Goal: Task Accomplishment & Management: Use online tool/utility

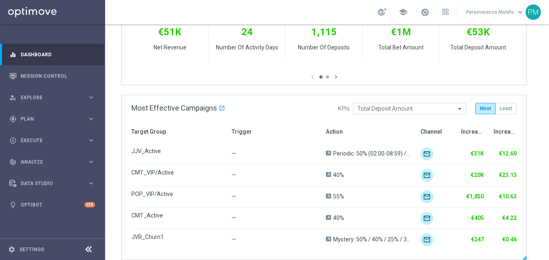
scroll to position [364, 0]
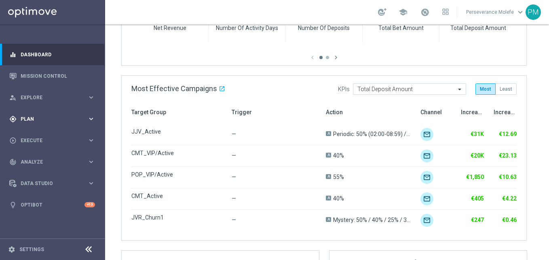
click at [40, 115] on div "gps_fixed Plan" at bounding box center [48, 118] width 78 height 7
click at [40, 157] on span "Templates" at bounding box center [50, 159] width 58 height 5
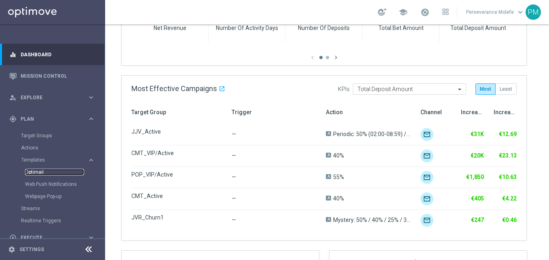
click at [38, 170] on link "Optimail" at bounding box center [54, 172] width 59 height 6
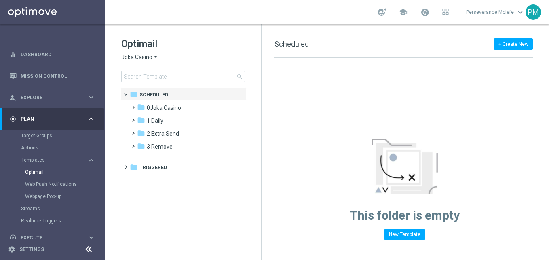
click at [144, 60] on span "Joka Casino" at bounding box center [136, 57] width 31 height 8
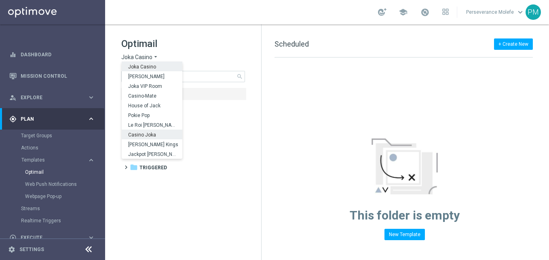
click at [0, 0] on span "Casino Joka" at bounding box center [0, 0] width 0 height 0
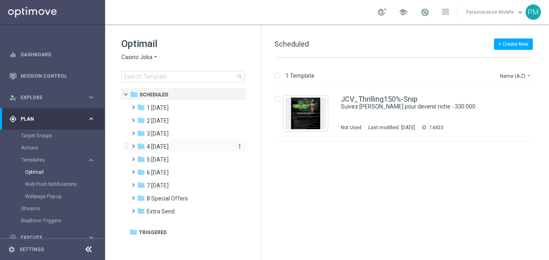
click at [161, 150] on span "4 [DATE]" at bounding box center [158, 146] width 22 height 7
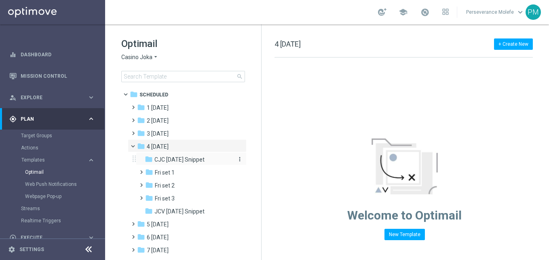
click at [183, 161] on span "CJC [DATE] Snippet" at bounding box center [180, 159] width 50 height 7
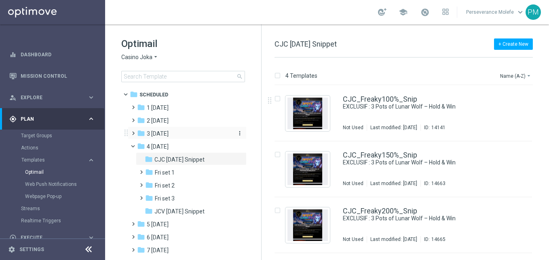
click at [169, 133] on span "3 Thursday" at bounding box center [158, 133] width 22 height 7
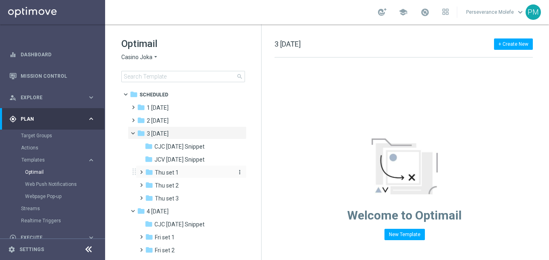
click at [186, 173] on div "folder Thu set 1" at bounding box center [188, 172] width 86 height 9
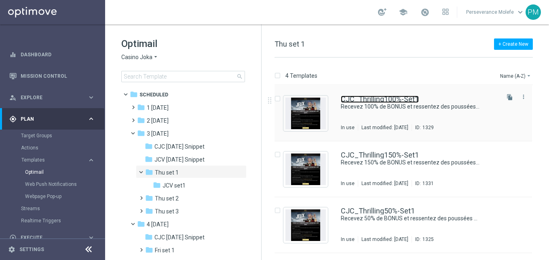
click at [379, 95] on link "CJC_Thrilling100%-Set1" at bounding box center [380, 98] width 78 height 7
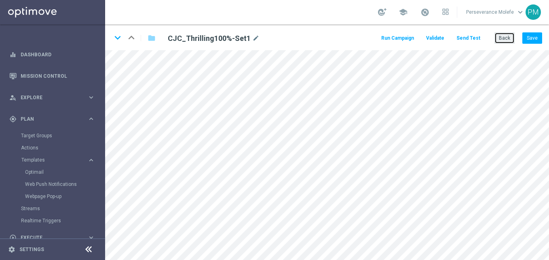
click at [504, 42] on button "Back" at bounding box center [505, 37] width 20 height 11
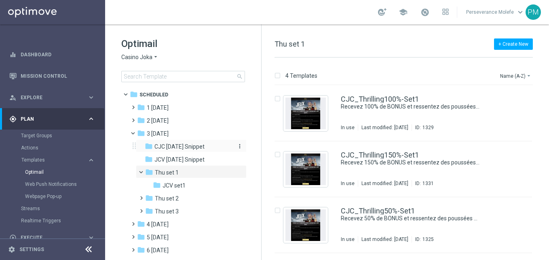
click at [163, 144] on span "CJC Thursday Snippet" at bounding box center [180, 146] width 50 height 7
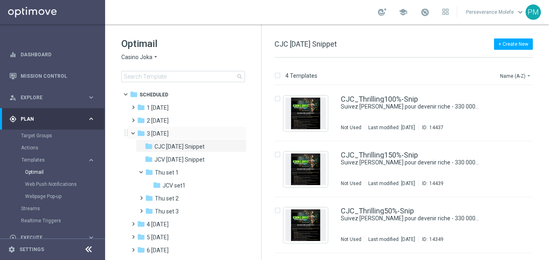
click at [135, 133] on span at bounding box center [136, 131] width 3 height 4
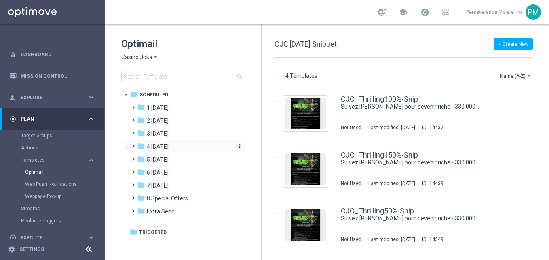
click at [162, 143] on span "4 Friday" at bounding box center [158, 146] width 22 height 7
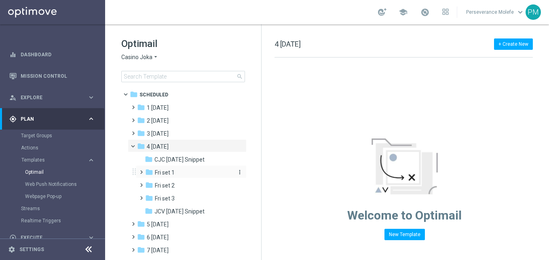
click at [182, 168] on div "folder Fri set 1" at bounding box center [188, 172] width 86 height 9
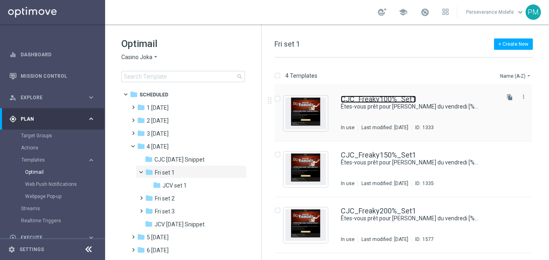
click at [380, 97] on link "CJC_Freaky100%_Set1" at bounding box center [378, 98] width 75 height 7
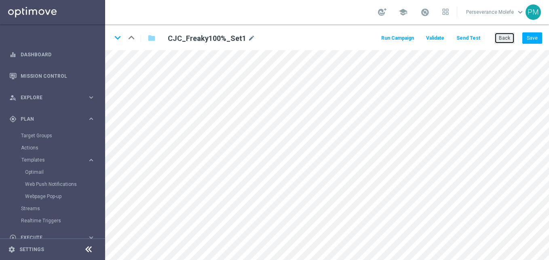
click at [508, 39] on button "Back" at bounding box center [505, 37] width 20 height 11
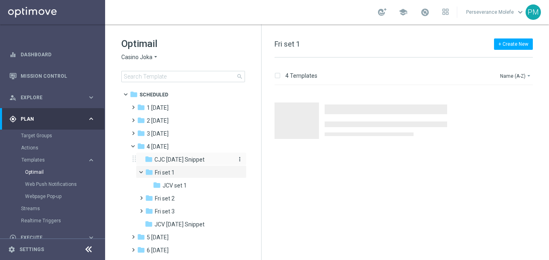
click at [184, 159] on span "CJC Friday Snippet" at bounding box center [180, 159] width 50 height 7
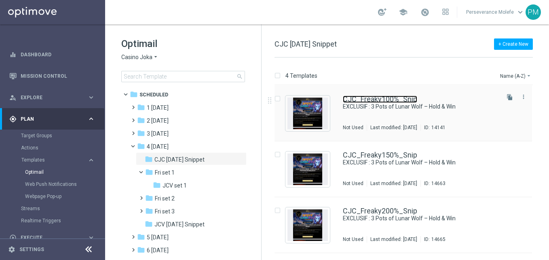
click at [373, 99] on link "CJC_Freaky100%_Snip" at bounding box center [380, 98] width 74 height 7
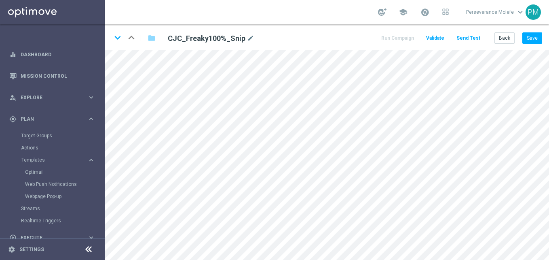
click at [537, 31] on div "keyboard_arrow_down keyboard_arrow_up folder CJC_Freaky100%_Snip mode_edit Run …" at bounding box center [327, 37] width 444 height 26
click at [534, 37] on button "Save" at bounding box center [533, 37] width 20 height 11
click at [119, 39] on icon "keyboard_arrow_down" at bounding box center [118, 38] width 12 height 12
click at [526, 37] on button "Save" at bounding box center [533, 37] width 20 height 11
click at [121, 40] on icon "keyboard_arrow_down" at bounding box center [118, 38] width 12 height 12
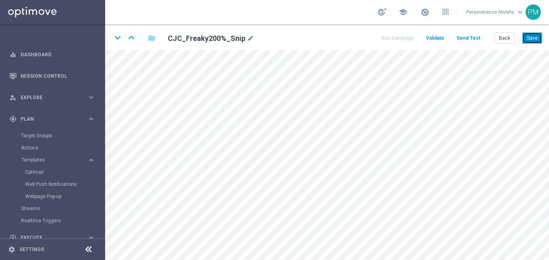
click at [531, 40] on button "Save" at bounding box center [533, 37] width 20 height 11
click at [118, 39] on icon "keyboard_arrow_down" at bounding box center [118, 38] width 12 height 12
click at [531, 40] on button "Save" at bounding box center [533, 37] width 20 height 11
click at [531, 43] on button "Save" at bounding box center [533, 37] width 20 height 11
click at [133, 37] on icon "keyboard_arrow_up" at bounding box center [131, 38] width 12 height 12
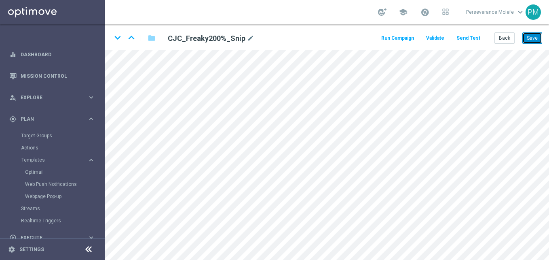
click at [536, 34] on button "Save" at bounding box center [533, 37] width 20 height 11
click at [290, 160] on div "edit" at bounding box center [289, 164] width 11 height 11
click at [496, 34] on button "Back" at bounding box center [505, 37] width 20 height 11
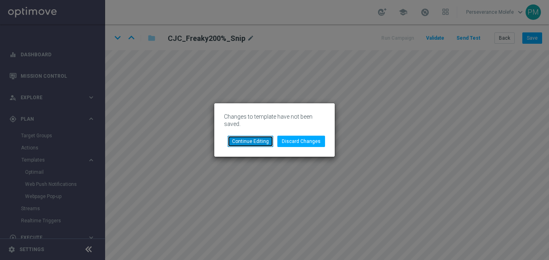
click at [256, 142] on button "Continue Editing" at bounding box center [251, 140] width 46 height 11
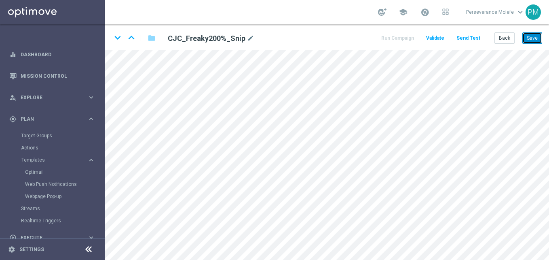
click at [531, 40] on button "Save" at bounding box center [533, 37] width 20 height 11
click at [40, 171] on link "Optimail" at bounding box center [54, 172] width 59 height 6
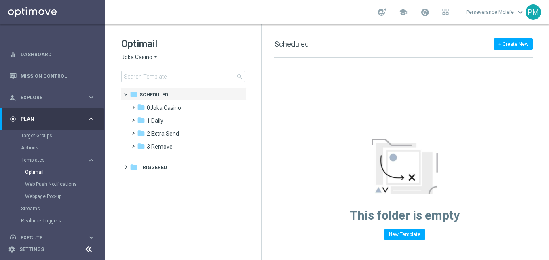
click at [150, 58] on span "Joka Casino" at bounding box center [136, 57] width 31 height 8
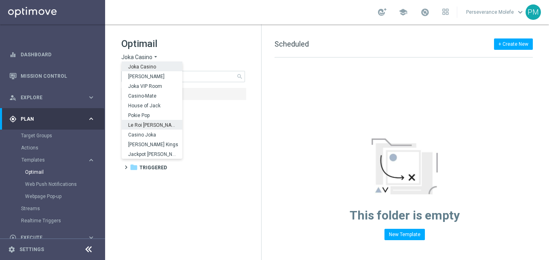
click at [0, 0] on span "Le Roi Johnny" at bounding box center [0, 0] width 0 height 0
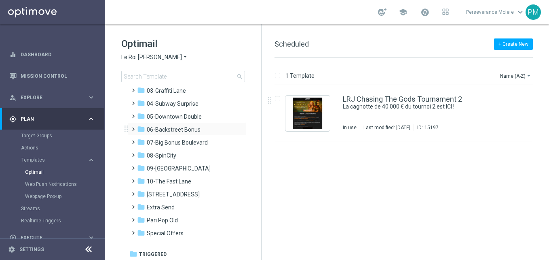
scroll to position [44, 0]
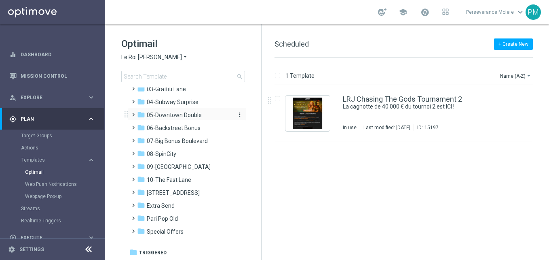
click at [178, 116] on span "05-Downtown Double" at bounding box center [174, 114] width 55 height 7
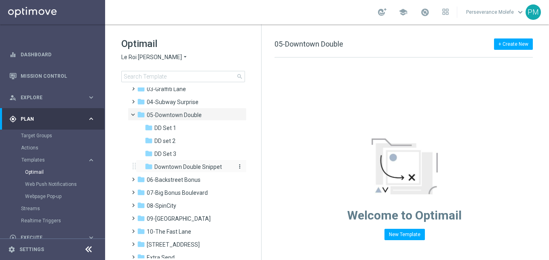
click at [188, 166] on span "Downtown Double Snippet" at bounding box center [189, 166] width 68 height 7
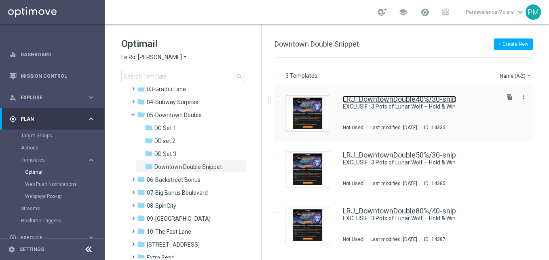
click at [386, 99] on link "LRJ_DowntownDouble40%/30-snip" at bounding box center [399, 98] width 113 height 7
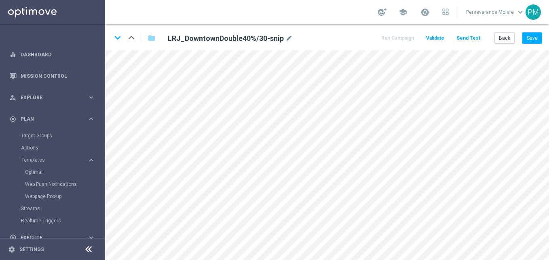
click at [533, 32] on div "keyboard_arrow_down keyboard_arrow_up folder LRJ_DowntownDouble40%/30-snip mode…" at bounding box center [327, 37] width 444 height 26
click at [533, 34] on button "Save" at bounding box center [533, 37] width 20 height 11
click at [507, 43] on button "Back" at bounding box center [505, 37] width 20 height 11
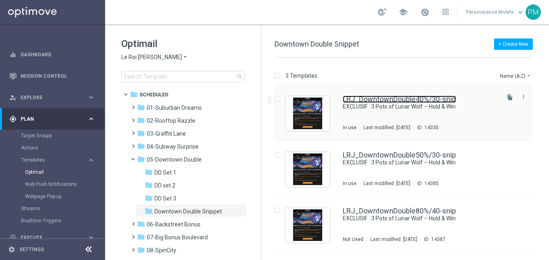
click at [366, 99] on link "LRJ_DowntownDouble40%/30-snip" at bounding box center [399, 98] width 113 height 7
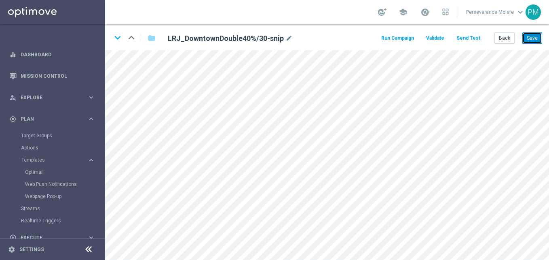
click at [527, 36] on button "Save" at bounding box center [533, 37] width 20 height 11
click at [118, 36] on icon "keyboard_arrow_down" at bounding box center [118, 38] width 12 height 12
click at [87, 250] on icon at bounding box center [89, 249] width 10 height 10
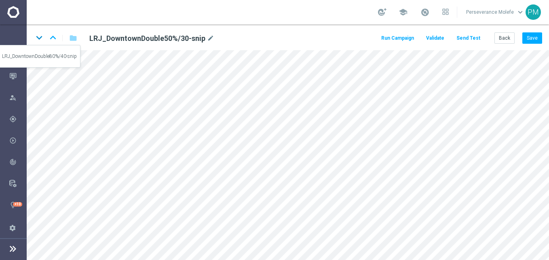
click at [36, 34] on icon "keyboard_arrow_down" at bounding box center [39, 38] width 12 height 12
click at [534, 42] on button "Save" at bounding box center [533, 37] width 20 height 11
click at [504, 39] on button "Back" at bounding box center [505, 37] width 20 height 11
